Goal: Check status

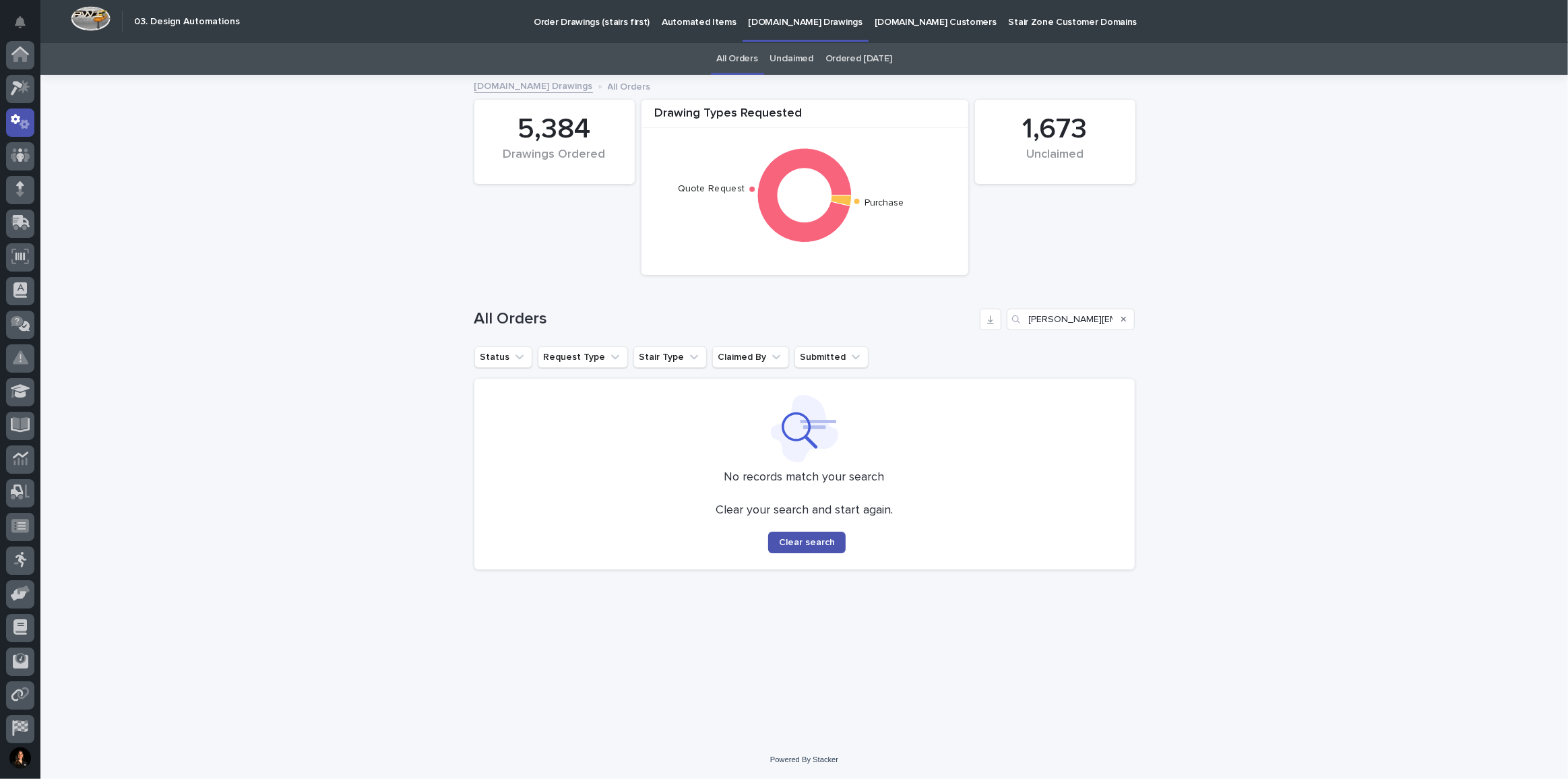
scroll to position [67, 0]
click at [1050, 321] on input "[PERSON_NAME][EMAIL_ADDRESS][DOMAIN_NAME]" at bounding box center [1071, 319] width 128 height 22
drag, startPoint x: 1032, startPoint y: 312, endPoint x: 1264, endPoint y: 342, distance: 233.9
click at [1264, 342] on div "Loading... Saving… Loading... Saving… Drawing Types Requested Quote Request Pur…" at bounding box center [804, 409] width 1528 height 664
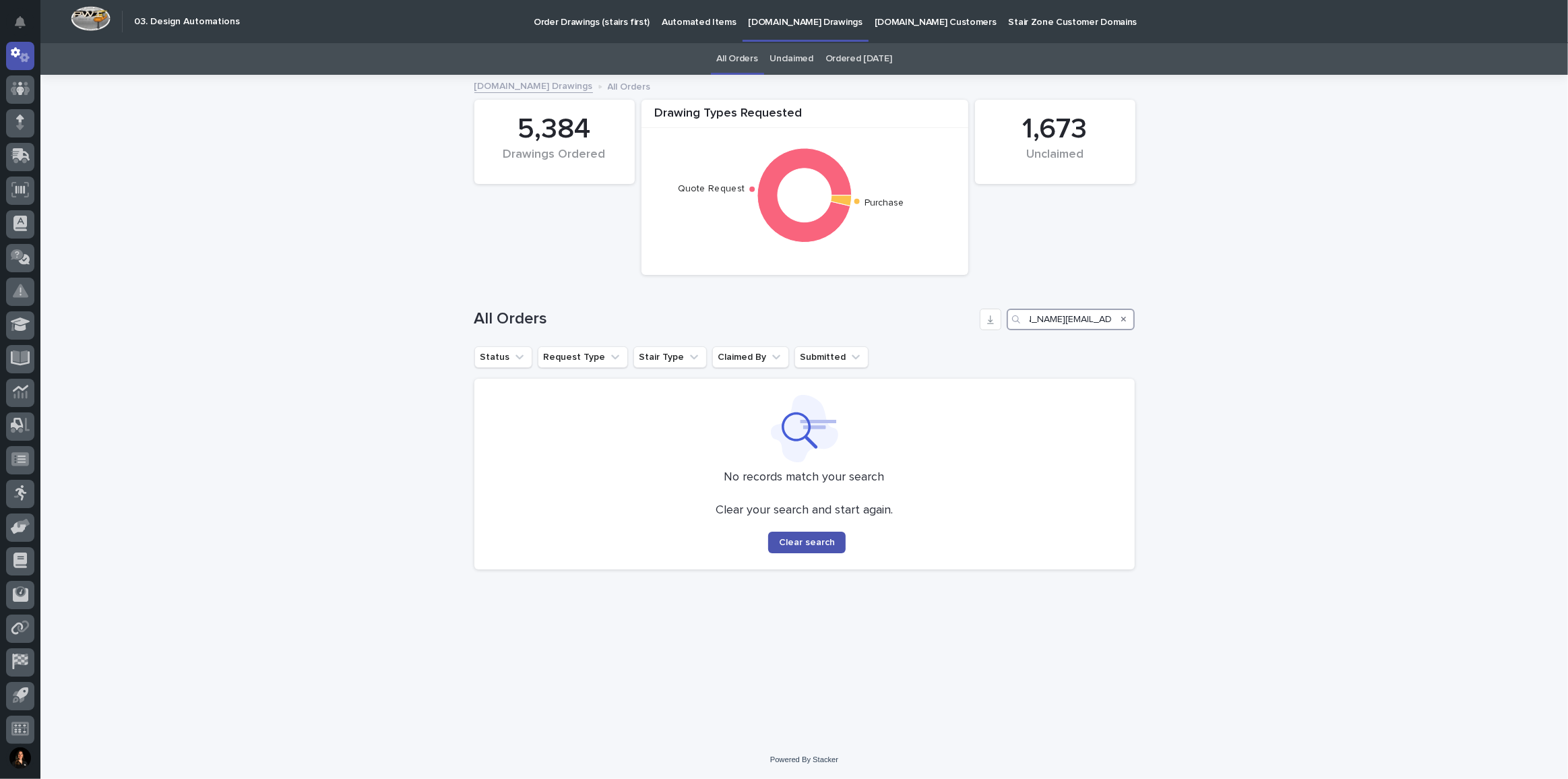
type input "a"
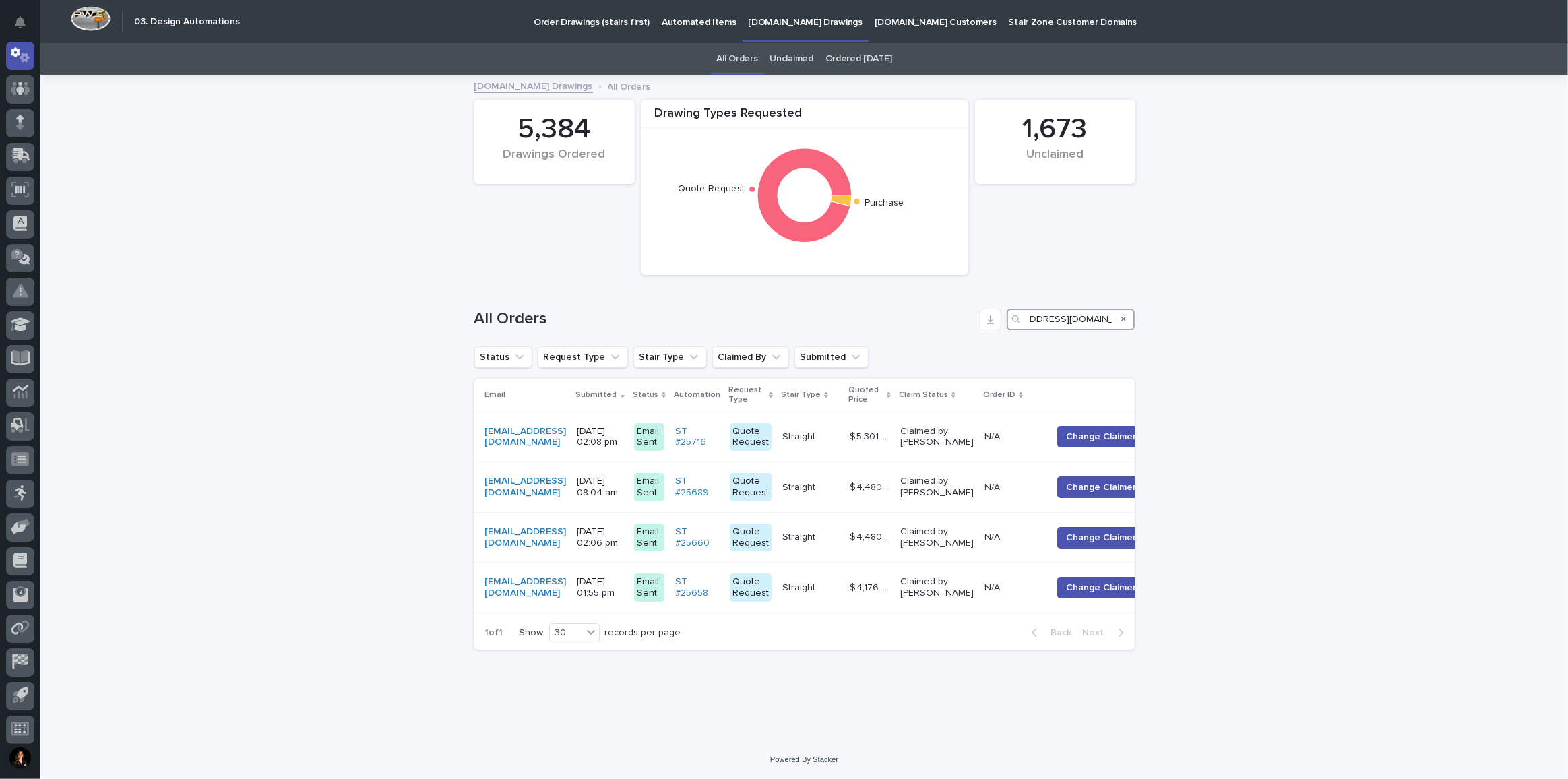
type input "chartle@contechbuilding.com"
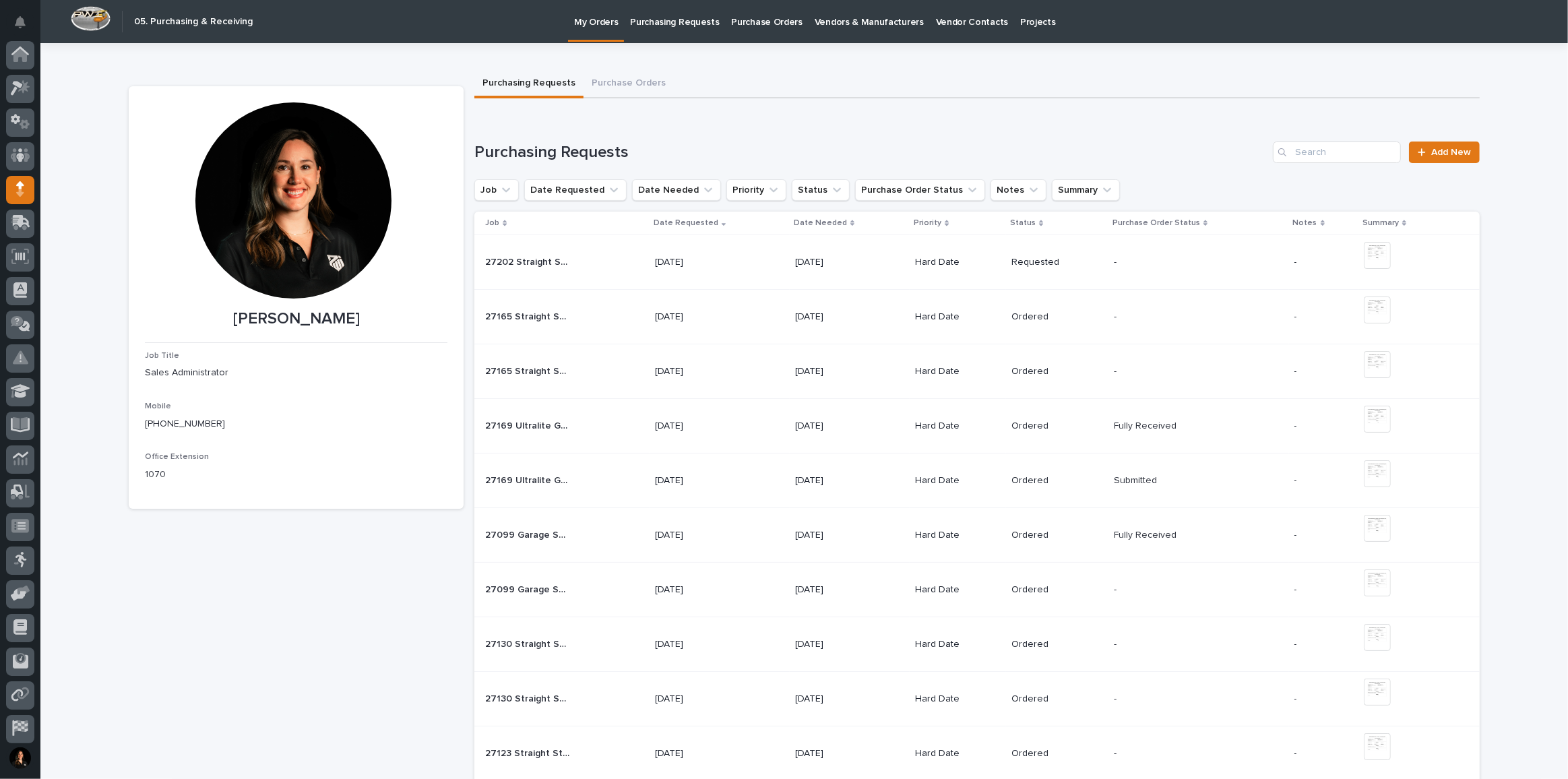
scroll to position [72, 0]
